Goal: Transaction & Acquisition: Purchase product/service

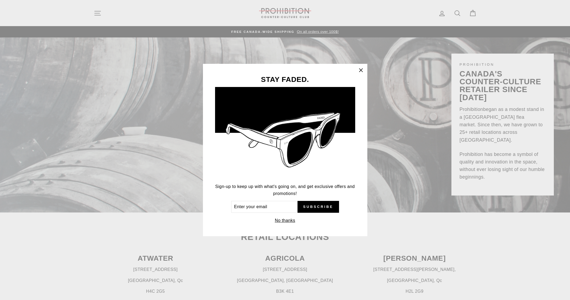
click at [97, 13] on div "STAY FADED. Sign-up to keep up with what's going on, and get exclusive offers a…" at bounding box center [285, 150] width 570 height 300
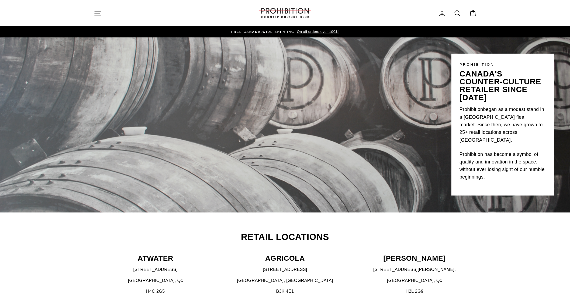
click at [99, 13] on icon "button" at bounding box center [98, 13] width 6 height 4
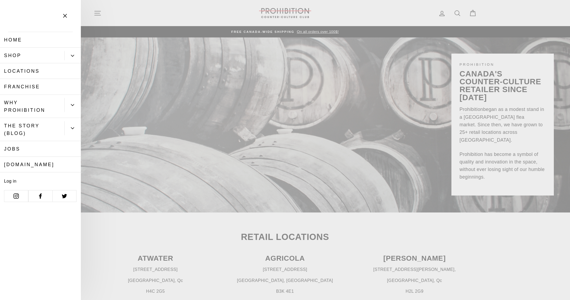
click at [71, 54] on icon "Primary" at bounding box center [72, 55] width 3 height 3
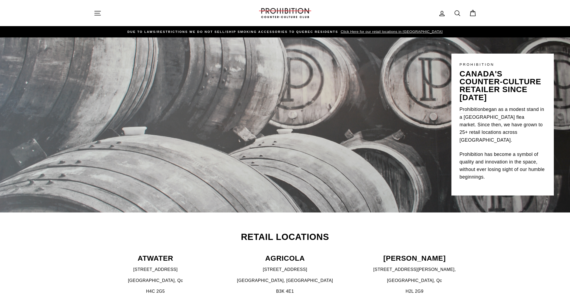
click at [456, 13] on icon at bounding box center [457, 13] width 8 height 8
type input "medtainer"
click at [94, 4] on button "Search" at bounding box center [100, 13] width 12 height 18
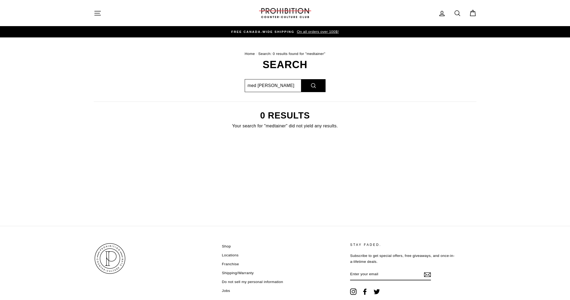
click at [256, 86] on input "med tainer" at bounding box center [273, 85] width 57 height 13
type input "med tainer"
click at [301, 79] on button "Search" at bounding box center [313, 85] width 24 height 13
click at [94, 13] on icon "button" at bounding box center [98, 13] width 8 height 8
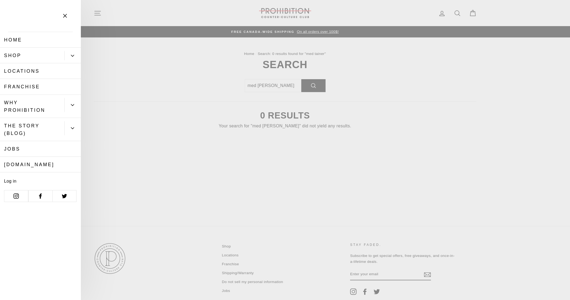
click at [71, 55] on icon "Primary" at bounding box center [72, 55] width 3 height 3
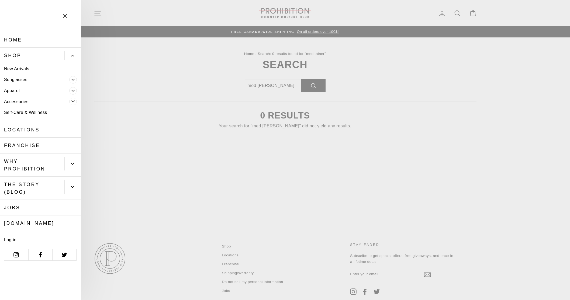
click at [72, 100] on icon "Primary" at bounding box center [72, 101] width 3 height 3
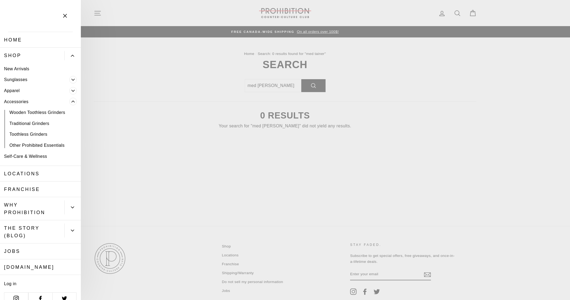
click at [41, 123] on link "Traditional Grinders" at bounding box center [40, 123] width 81 height 11
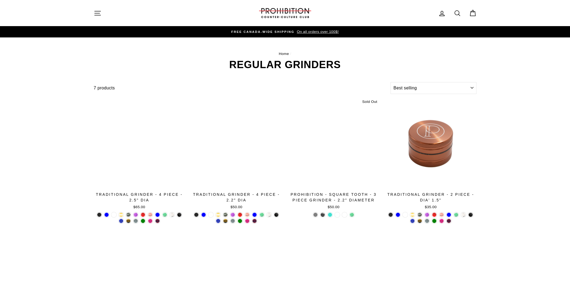
select select "best-selling"
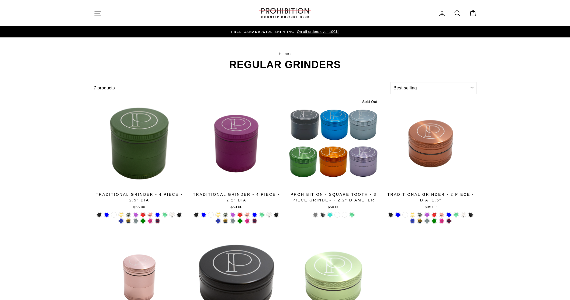
click at [94, 13] on icon "button" at bounding box center [98, 13] width 8 height 8
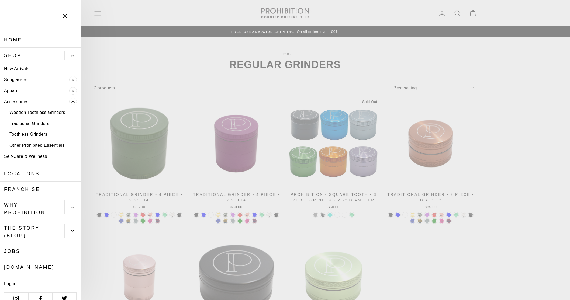
click at [36, 144] on link "Other Prohibited Essentials" at bounding box center [40, 145] width 81 height 11
click at [521, 145] on main "Home / REGULAR GRINDERS Filter 7 products Sort Sort Featured Best selling Alpha…" at bounding box center [285, 202] width 570 height 331
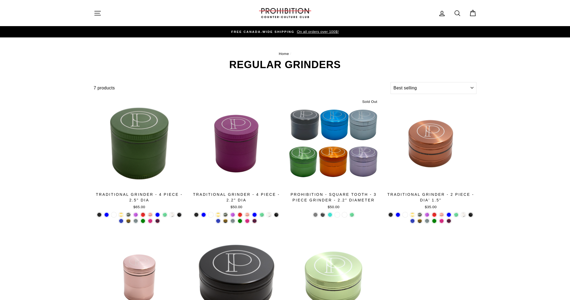
click at [100, 14] on icon "button" at bounding box center [98, 13] width 8 height 8
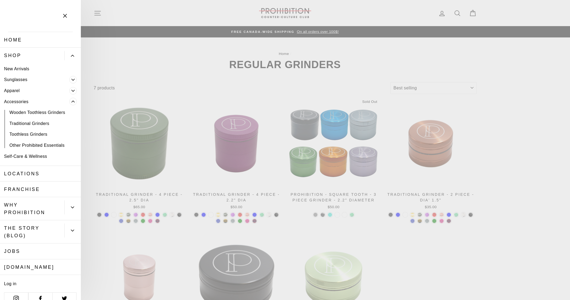
click at [72, 100] on icon "Primary" at bounding box center [72, 101] width 3 height 3
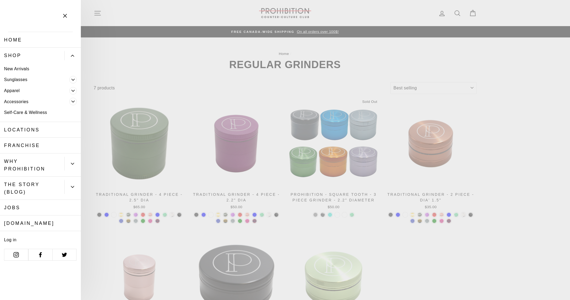
click at [72, 100] on icon "Primary" at bounding box center [72, 101] width 3 height 3
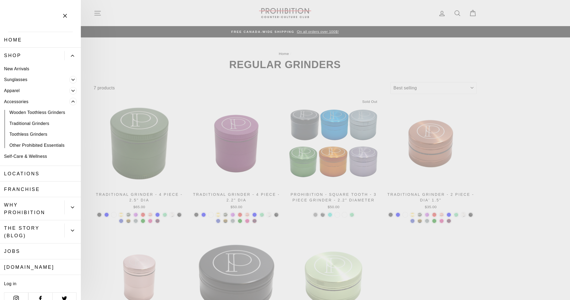
click at [40, 144] on link "Other Prohibited Essentials" at bounding box center [40, 145] width 81 height 11
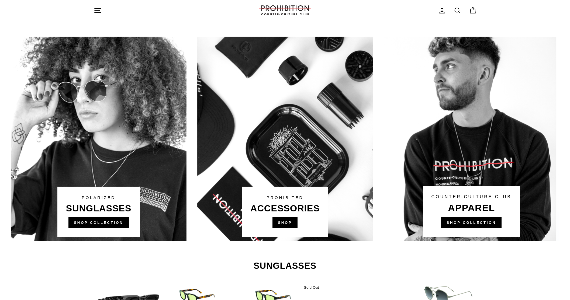
scroll to position [384, 0]
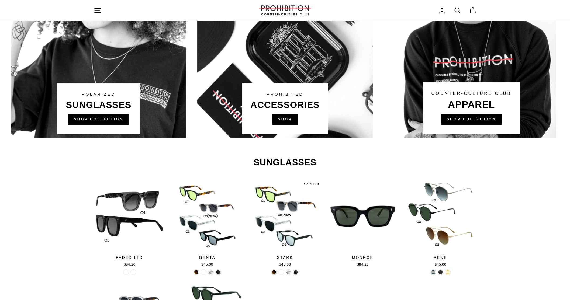
click at [290, 123] on link at bounding box center [285, 35] width 176 height 205
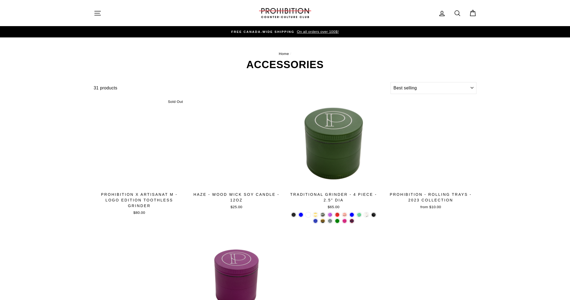
select select "best-selling"
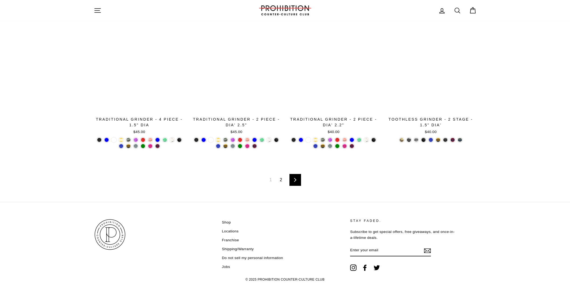
scroll to position [852, 0]
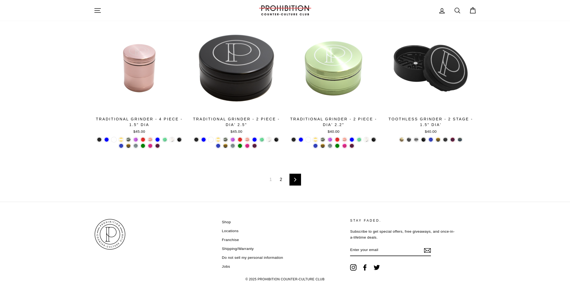
click at [294, 180] on icon at bounding box center [295, 180] width 4 height 4
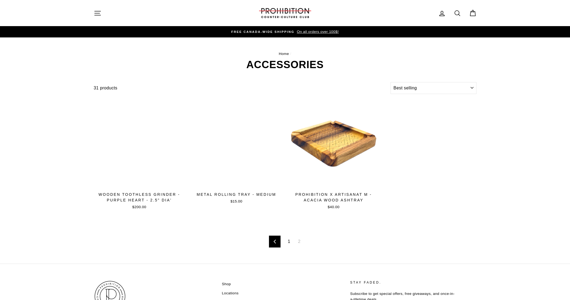
select select "best-selling"
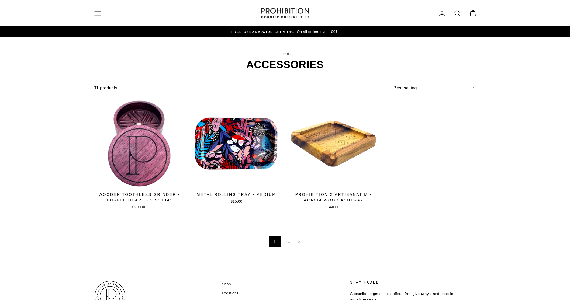
click at [285, 53] on link "Home" at bounding box center [284, 54] width 10 height 4
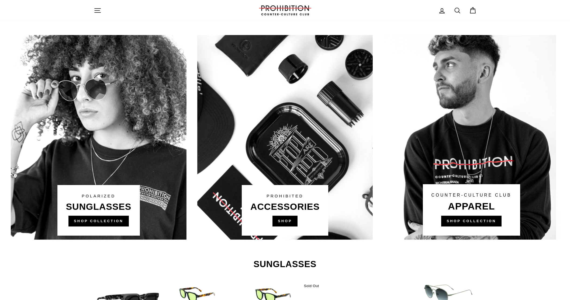
scroll to position [489, 0]
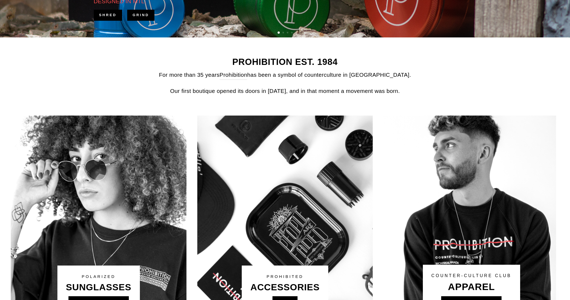
scroll to position [247, 0]
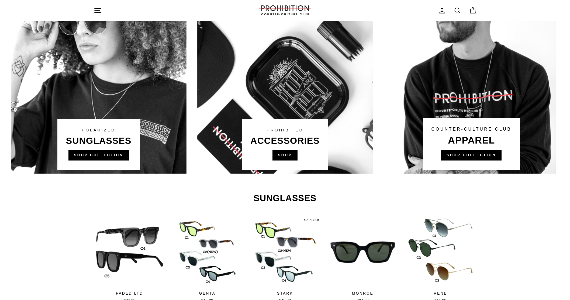
scroll to position [349, 0]
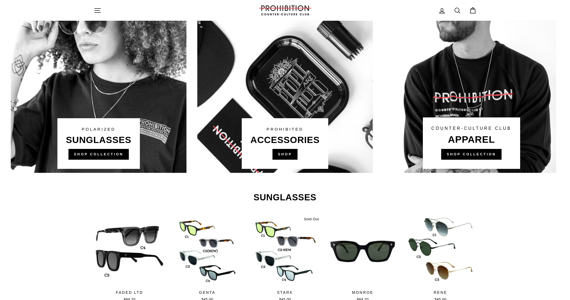
click at [332, 126] on link at bounding box center [285, 70] width 176 height 205
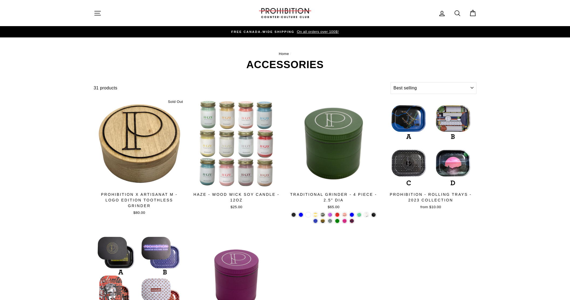
select select "best-selling"
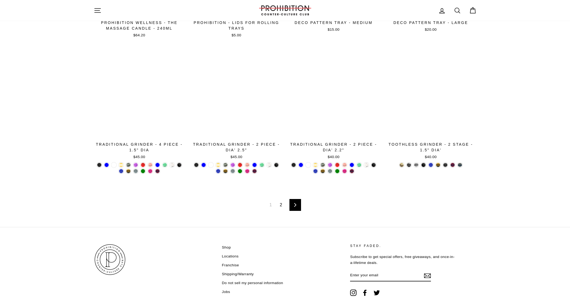
scroll to position [852, 0]
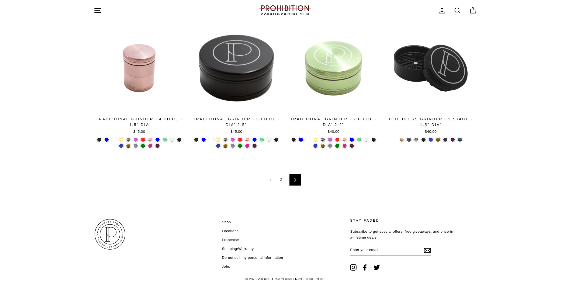
click at [271, 179] on span "1" at bounding box center [270, 179] width 9 height 9
click at [293, 181] on link "Next" at bounding box center [295, 180] width 12 height 12
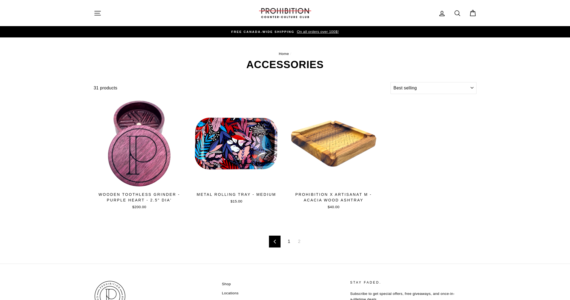
select select "best-selling"
click at [271, 239] on link "Previous" at bounding box center [275, 242] width 12 height 12
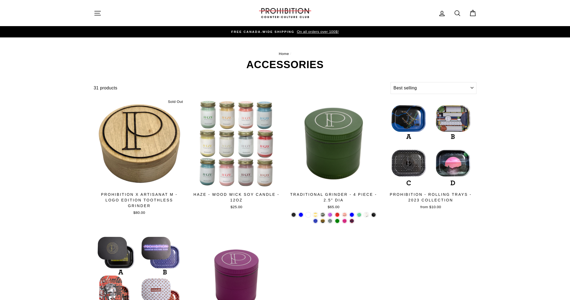
select select "best-selling"
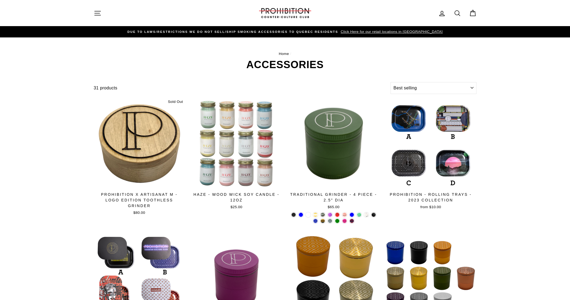
click at [94, 12] on icon "button" at bounding box center [98, 13] width 8 height 8
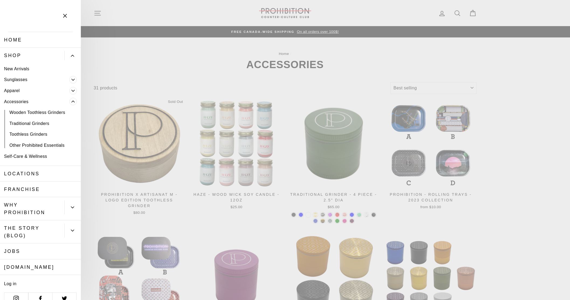
click at [33, 135] on link "Toothless Grinders" at bounding box center [40, 134] width 81 height 11
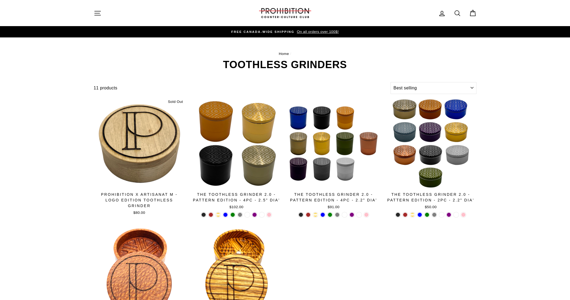
select select "best-selling"
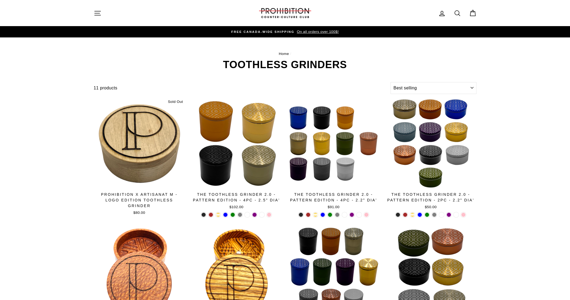
click at [94, 10] on icon "button" at bounding box center [98, 13] width 8 height 8
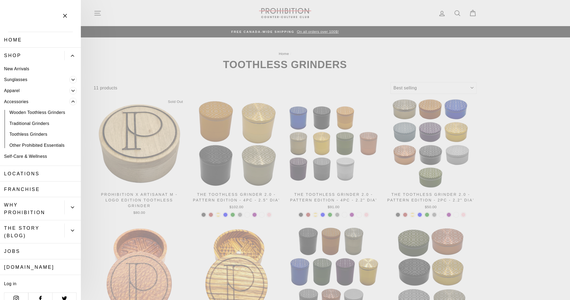
click at [41, 125] on link "Traditional Grinders" at bounding box center [40, 123] width 81 height 11
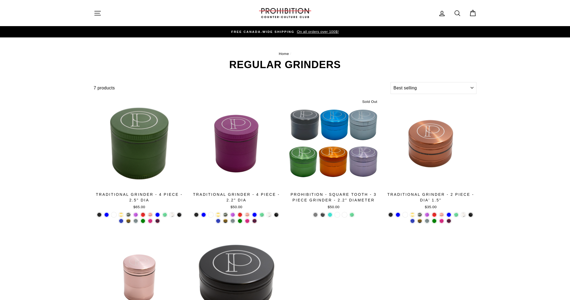
select select "best-selling"
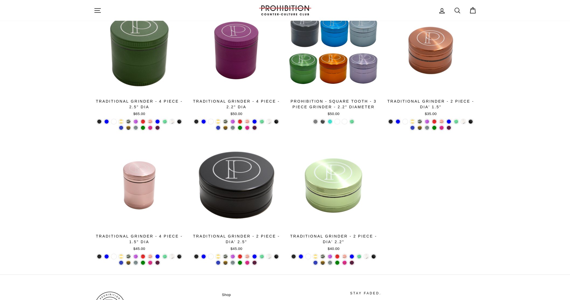
scroll to position [50, 0]
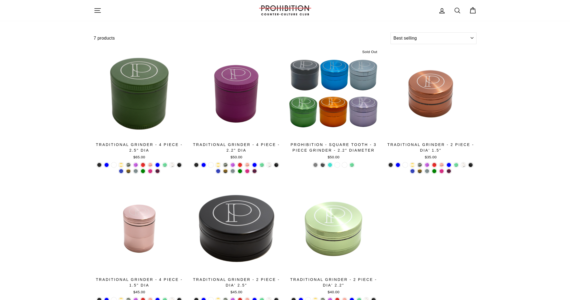
click at [99, 11] on icon "button" at bounding box center [98, 11] width 8 height 8
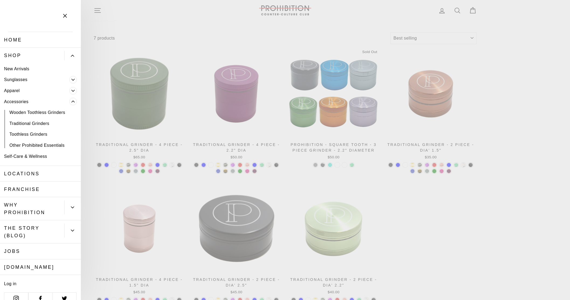
click at [32, 189] on link "Franchise" at bounding box center [40, 190] width 81 height 16
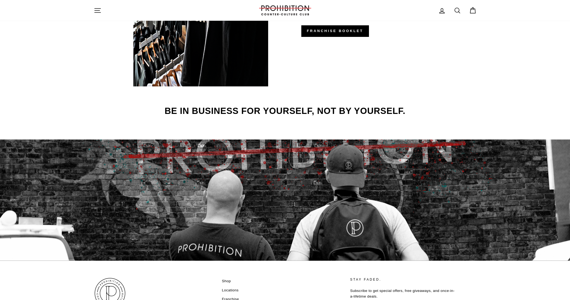
scroll to position [785, 0]
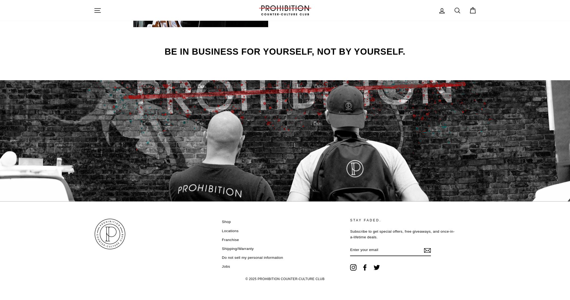
click at [97, 13] on icon "button" at bounding box center [98, 11] width 8 height 8
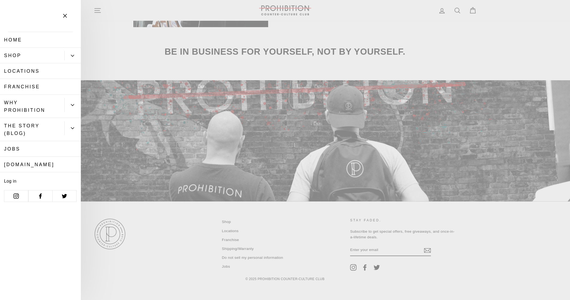
click at [70, 54] on button "Primary" at bounding box center [72, 55] width 16 height 9
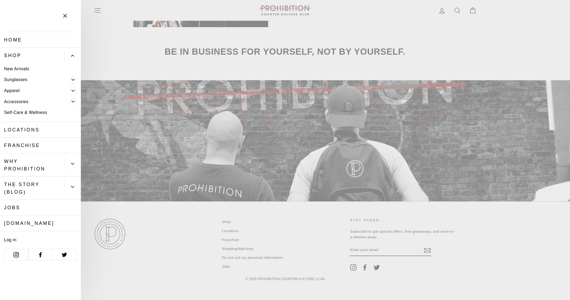
click at [18, 37] on link "Home" at bounding box center [40, 40] width 81 height 16
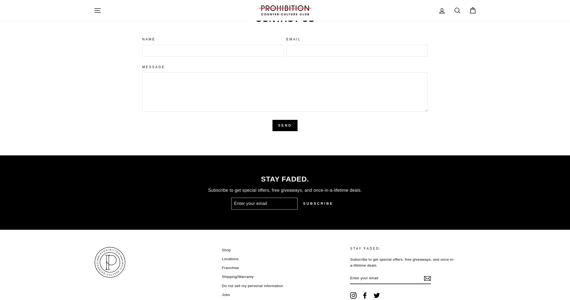
scroll to position [1300, 0]
